Goal: Contribute content: Contribute content

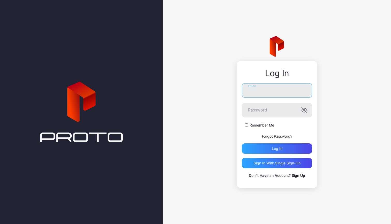
type input "**********"
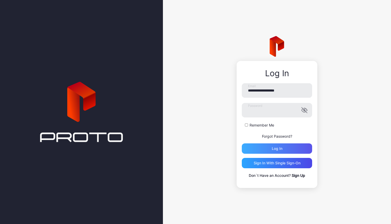
click at [292, 146] on div "Log in" at bounding box center [277, 148] width 70 height 10
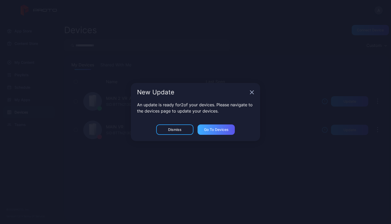
click at [224, 131] on div "Go to devices" at bounding box center [216, 129] width 25 height 4
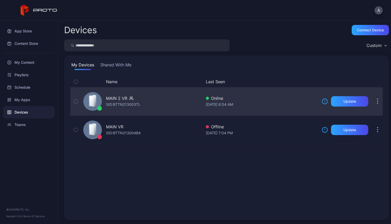
click at [183, 95] on div "MAIN 2 VR SID: BTTN213003TL" at bounding box center [141, 101] width 121 height 26
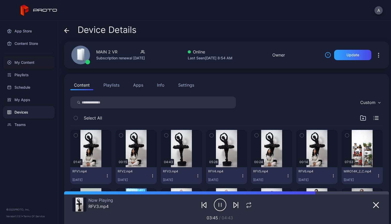
click at [22, 62] on div "My Content" at bounding box center [28, 62] width 51 height 12
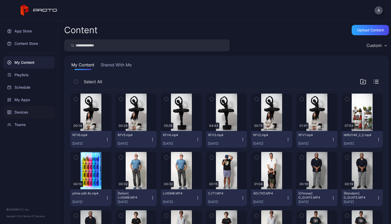
click at [22, 113] on div "Devices" at bounding box center [28, 112] width 51 height 12
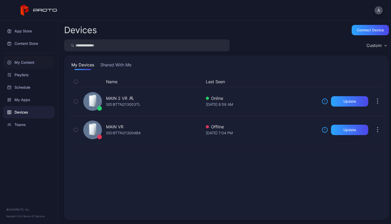
click at [23, 61] on div "My Content" at bounding box center [28, 62] width 51 height 12
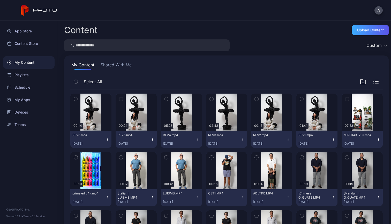
click at [368, 32] on div "Upload Content" at bounding box center [370, 30] width 37 height 10
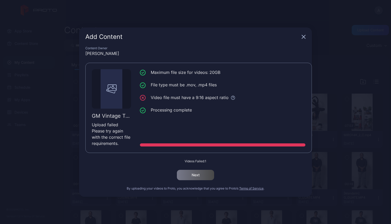
click at [302, 38] on icon "button" at bounding box center [303, 36] width 3 height 3
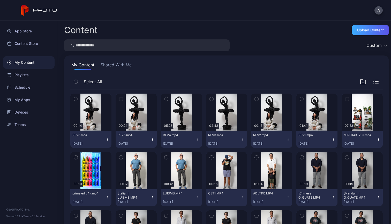
click at [361, 29] on div "Upload Content" at bounding box center [370, 30] width 27 height 4
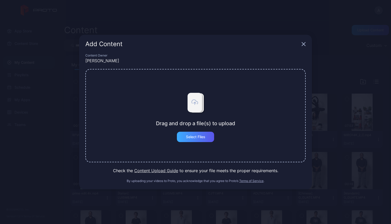
click at [197, 139] on div "Select Files" at bounding box center [195, 136] width 37 height 10
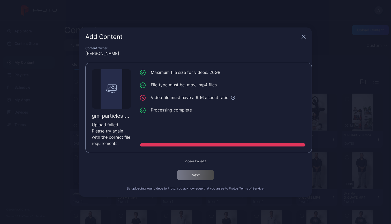
click at [304, 36] on icon "button" at bounding box center [304, 37] width 4 height 4
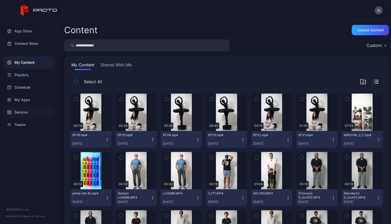
click at [22, 113] on div "Devices" at bounding box center [28, 112] width 51 height 12
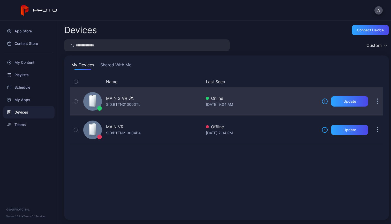
click at [167, 103] on div "MAIN 2 VR SID: BTTN213003TL" at bounding box center [141, 101] width 121 height 26
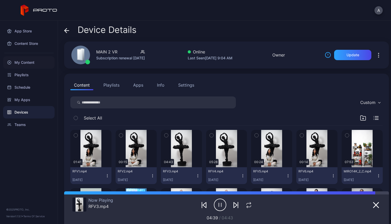
click at [28, 62] on div "My Content" at bounding box center [28, 62] width 51 height 12
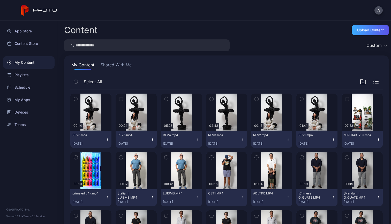
click at [363, 28] on div "Upload Content" at bounding box center [370, 30] width 27 height 4
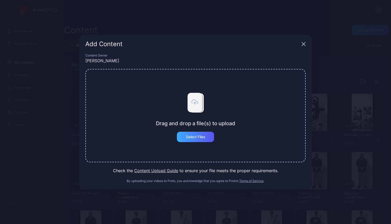
click at [200, 137] on div "Select Files" at bounding box center [195, 137] width 19 height 4
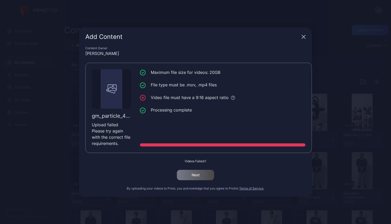
click at [304, 35] on icon "button" at bounding box center [304, 37] width 4 height 4
